Goal: Find specific page/section: Find specific page/section

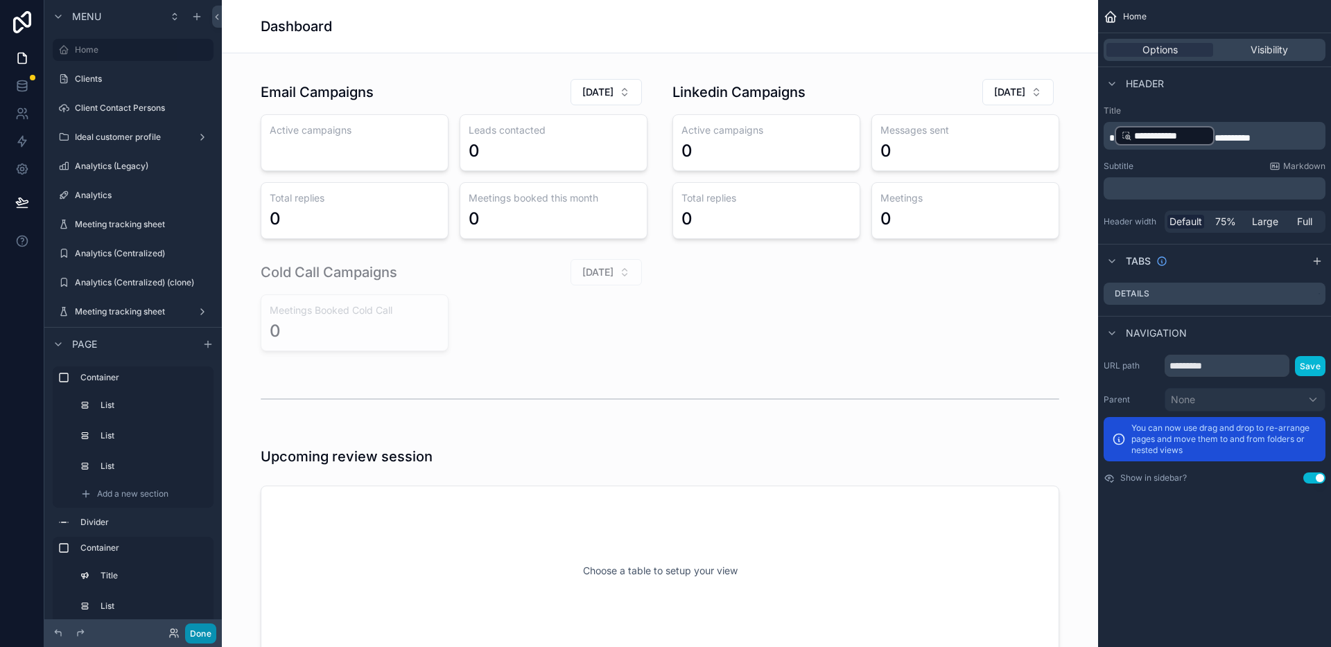
click at [212, 634] on button "Done" at bounding box center [200, 634] width 31 height 20
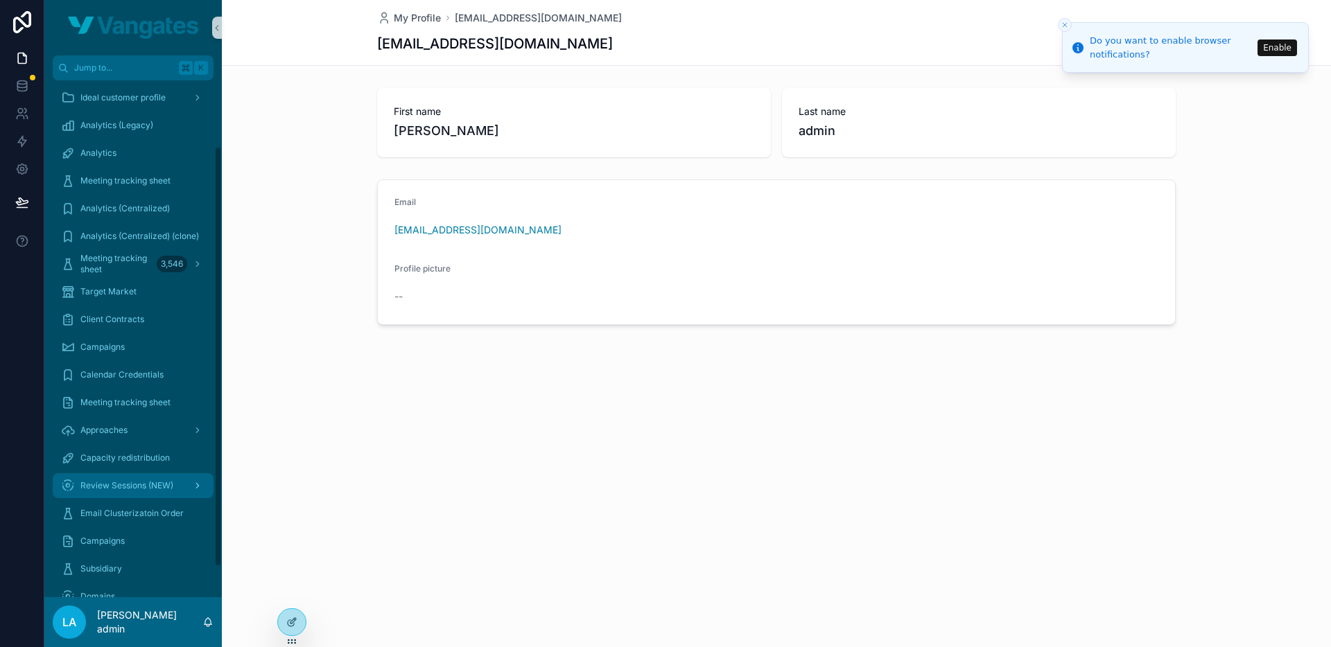
scroll to position [97, 0]
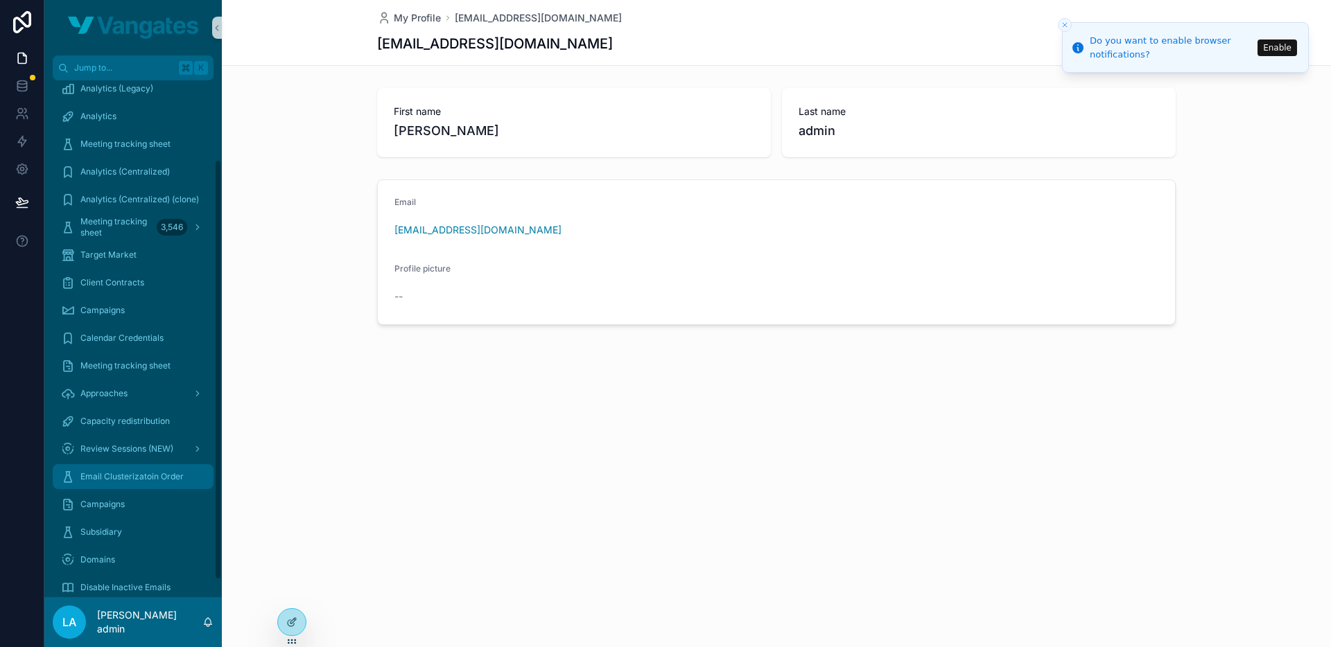
click at [148, 475] on span "Email Clusterizatoin Order" at bounding box center [131, 476] width 103 height 11
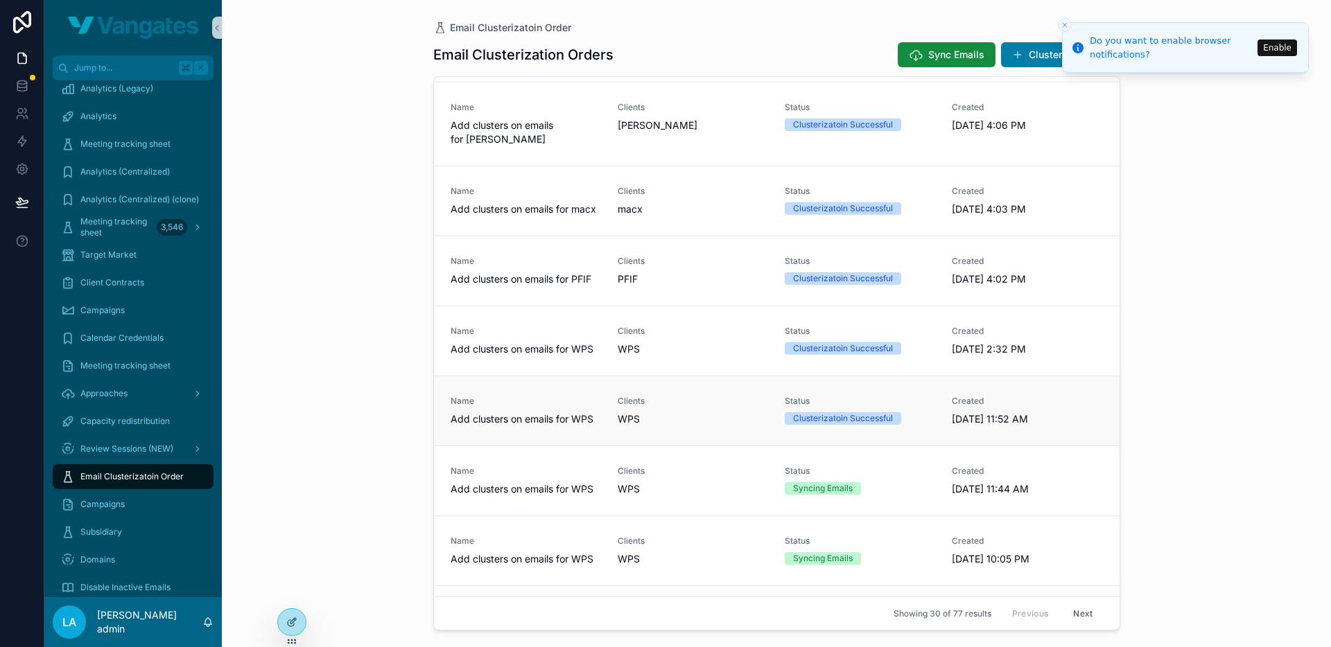
scroll to position [803, 0]
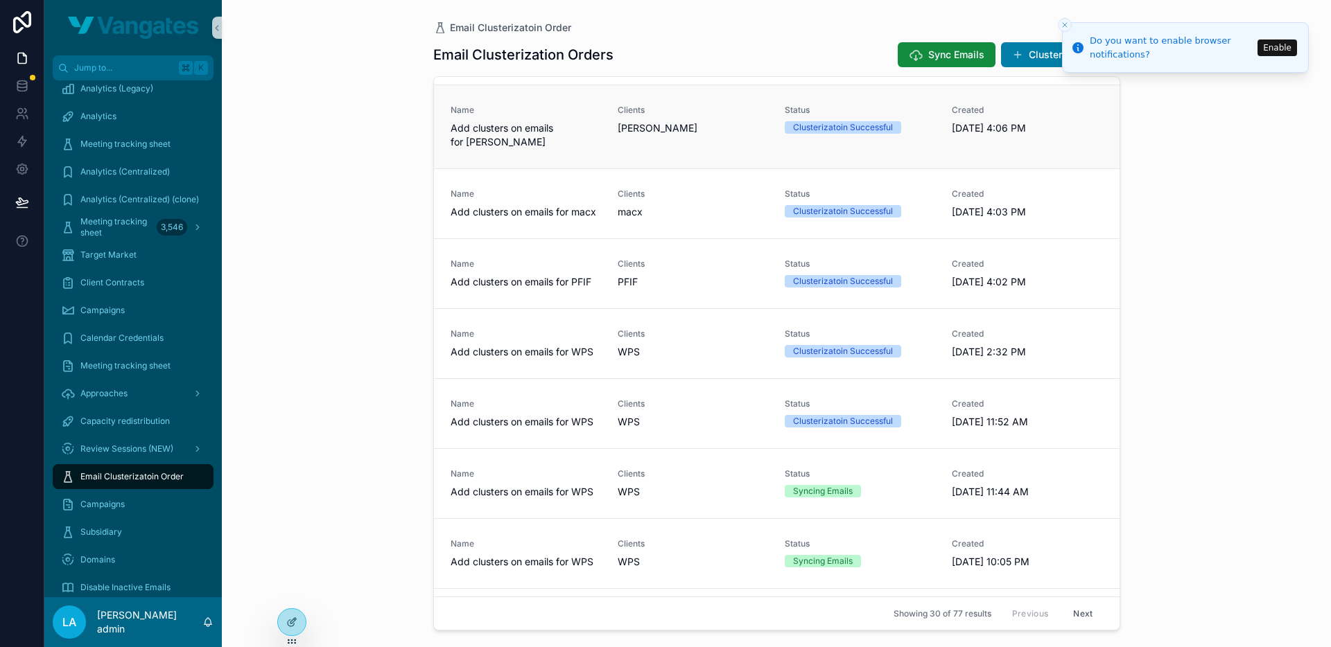
click at [631, 128] on span "[PERSON_NAME]" at bounding box center [658, 128] width 80 height 14
copy span "[PERSON_NAME]"
